Goal: Navigation & Orientation: Find specific page/section

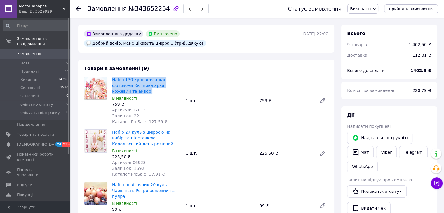
drag, startPoint x: 185, startPoint y: 76, endPoint x: 111, endPoint y: 72, distance: 73.7
click at [111, 76] on div "Набір 130 куль для арки фотозони Квіткова арка Рожевий та айворі В наявності 75…" at bounding box center [220, 101] width 221 height 50
copy link "Набір 130 куль для арки фотозони Квіткова арка Рожевий та айворі"
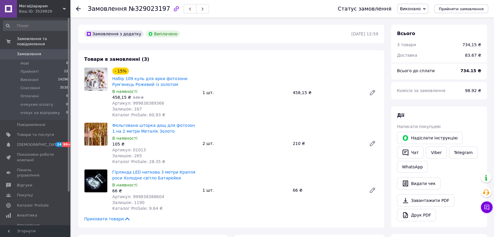
click at [98, 80] on img at bounding box center [95, 79] width 23 height 23
drag, startPoint x: 154, startPoint y: 84, endPoint x: 113, endPoint y: 76, distance: 42.0
click at [113, 76] on span "Набір 109 куль для арки фотозони Рум'янець Рожевий із золотом" at bounding box center [155, 82] width 86 height 12
copy link "Набір 109 куль для арки фотозони Рум'янець Рожевий із золотом"
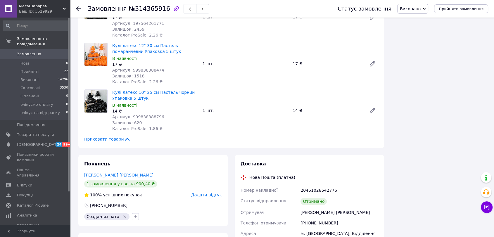
scroll to position [682, 0]
